Goal: Transaction & Acquisition: Purchase product/service

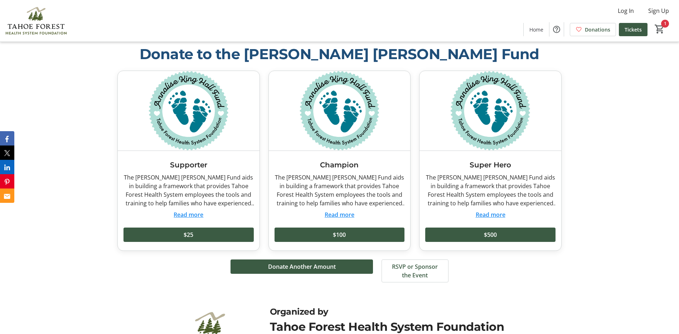
scroll to position [897, 0]
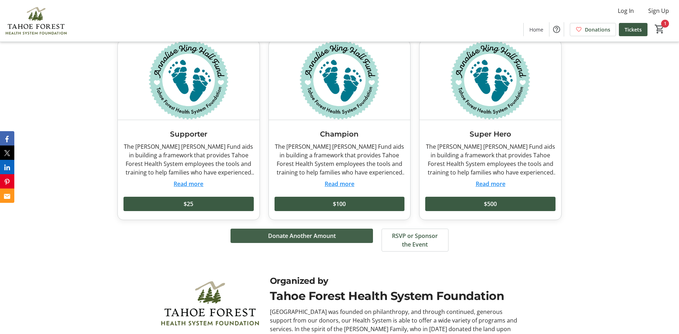
click at [333, 231] on span "Donate Another Amount" at bounding box center [302, 235] width 68 height 9
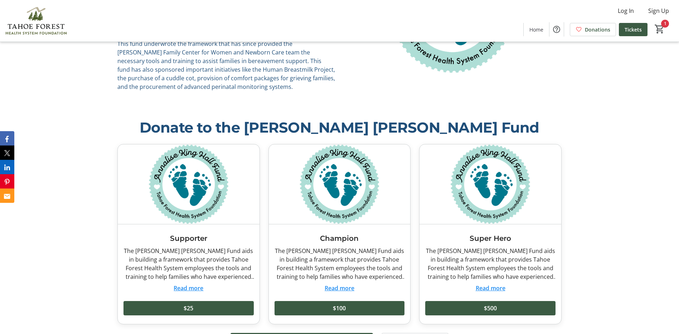
scroll to position [897, 0]
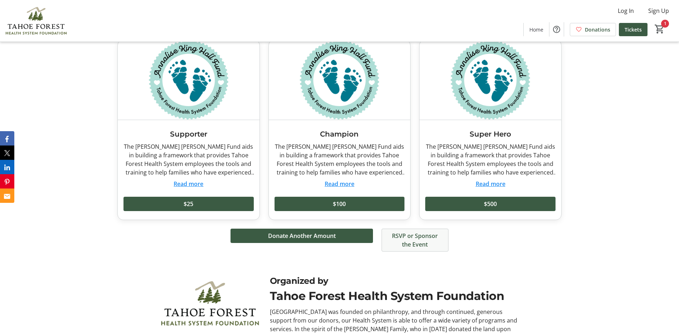
click at [426, 231] on span "RSVP or Sponsor the Event" at bounding box center [415, 239] width 50 height 17
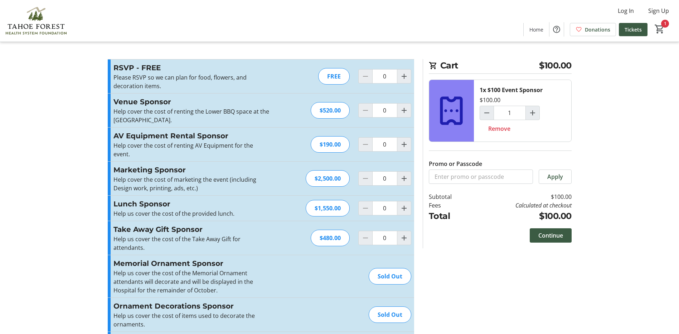
click at [35, 85] on tr-checkout-feature-upsell-ui "Cart $100.00 1x $100 Event Sponsor $100.00 1 Remove Promo or Passcode Apply Sub…" at bounding box center [339, 257] width 679 height 515
